Goal: Task Accomplishment & Management: Manage account settings

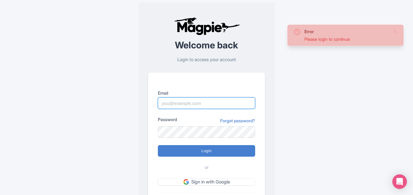
click at [168, 104] on input "Email" at bounding box center [206, 103] width 97 height 12
paste input "[PERSON_NAME][EMAIL_ADDRESS][DOMAIN_NAME]"
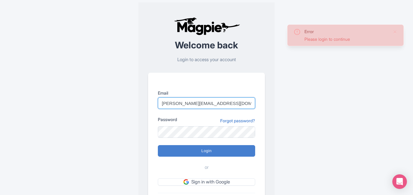
type input "[PERSON_NAME][EMAIL_ADDRESS][DOMAIN_NAME]"
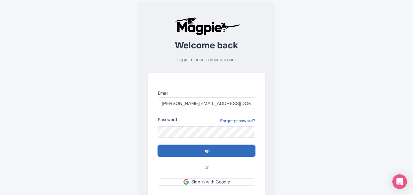
click at [194, 153] on input "Login" at bounding box center [206, 151] width 97 height 12
type input "Logging in..."
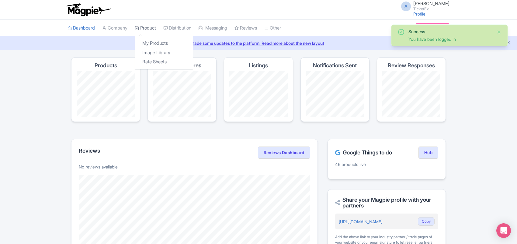
click at [143, 29] on link "Product" at bounding box center [145, 28] width 21 height 17
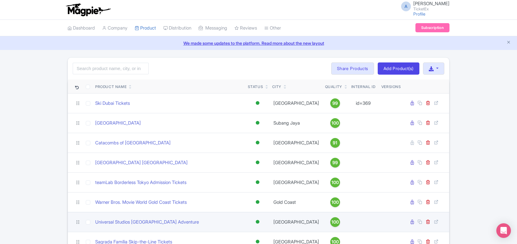
click at [147, 232] on td "Universal Studios [GEOGRAPHIC_DATA] Adventure" at bounding box center [169, 222] width 153 height 20
